Goal: Find specific page/section: Find specific page/section

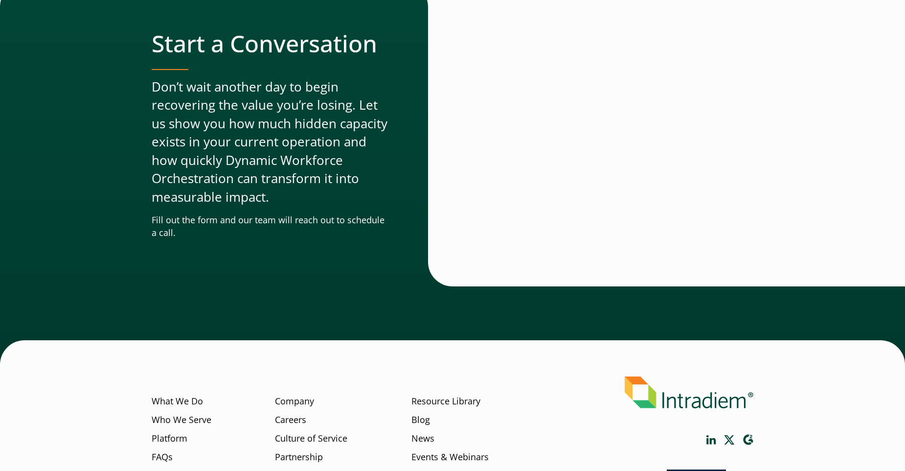
scroll to position [3268, 0]
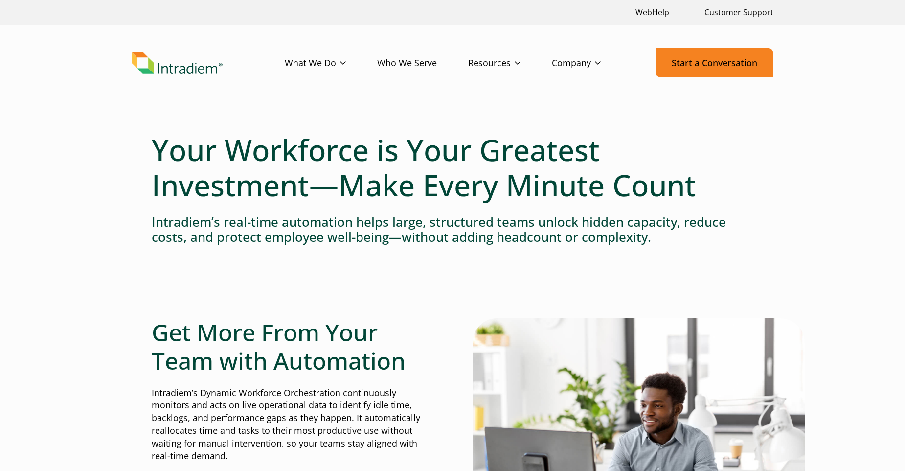
click at [702, 62] on link "Start a Conversation" at bounding box center [715, 62] width 118 height 29
